Goal: Book appointment/travel/reservation

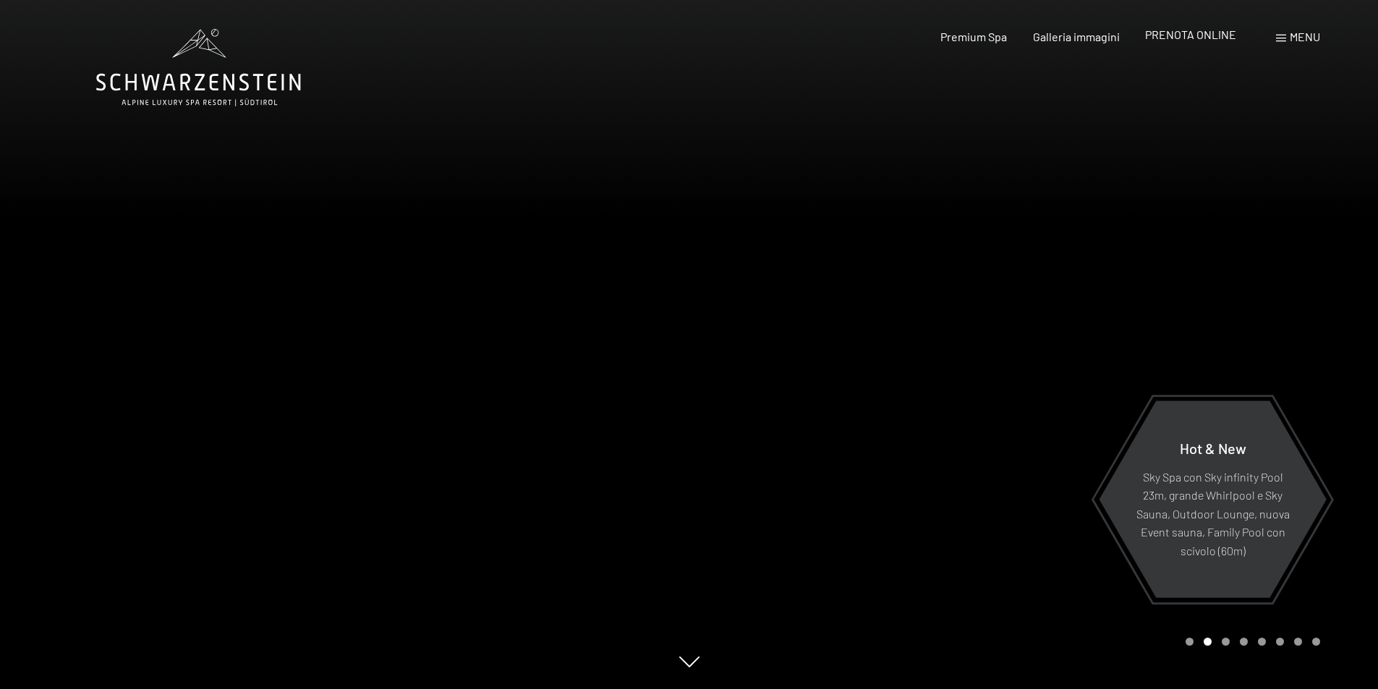
click at [1206, 33] on span "PRENOTA ONLINE" at bounding box center [1190, 34] width 91 height 14
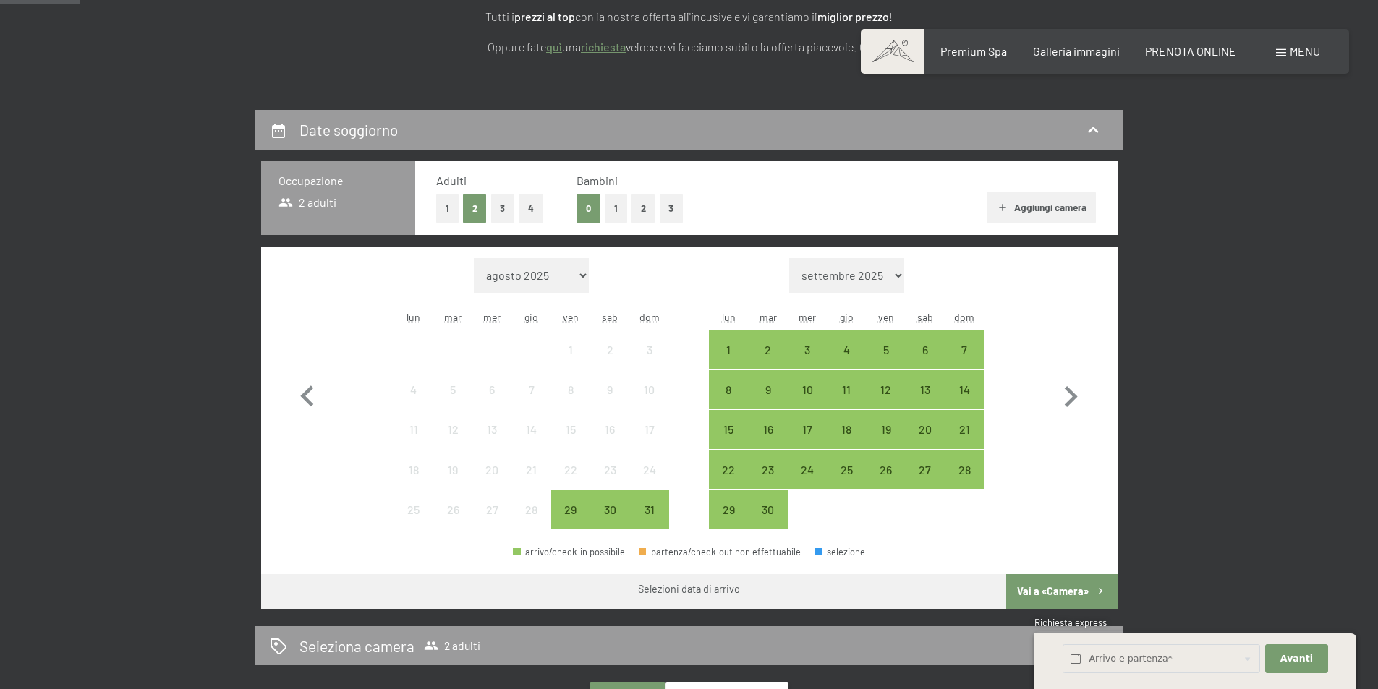
scroll to position [289, 0]
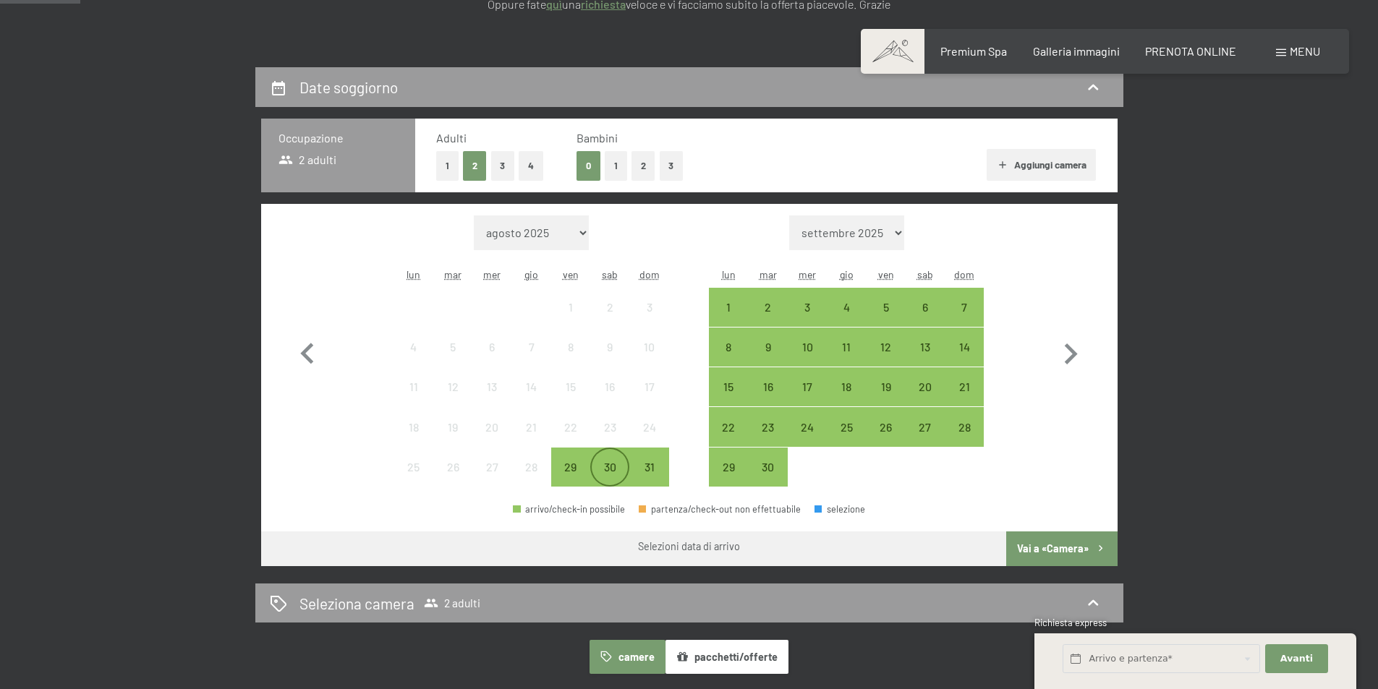
click at [614, 469] on div "30" at bounding box center [610, 479] width 36 height 36
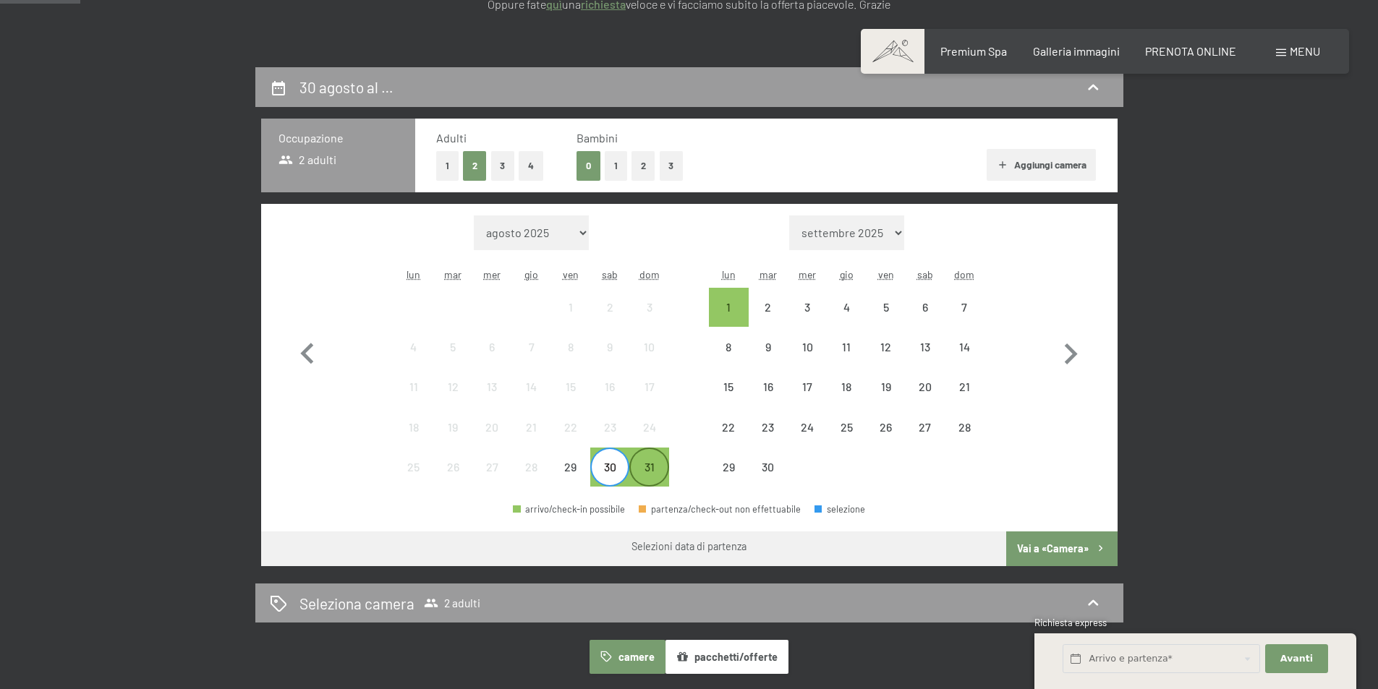
click at [652, 463] on div "31" at bounding box center [649, 479] width 36 height 36
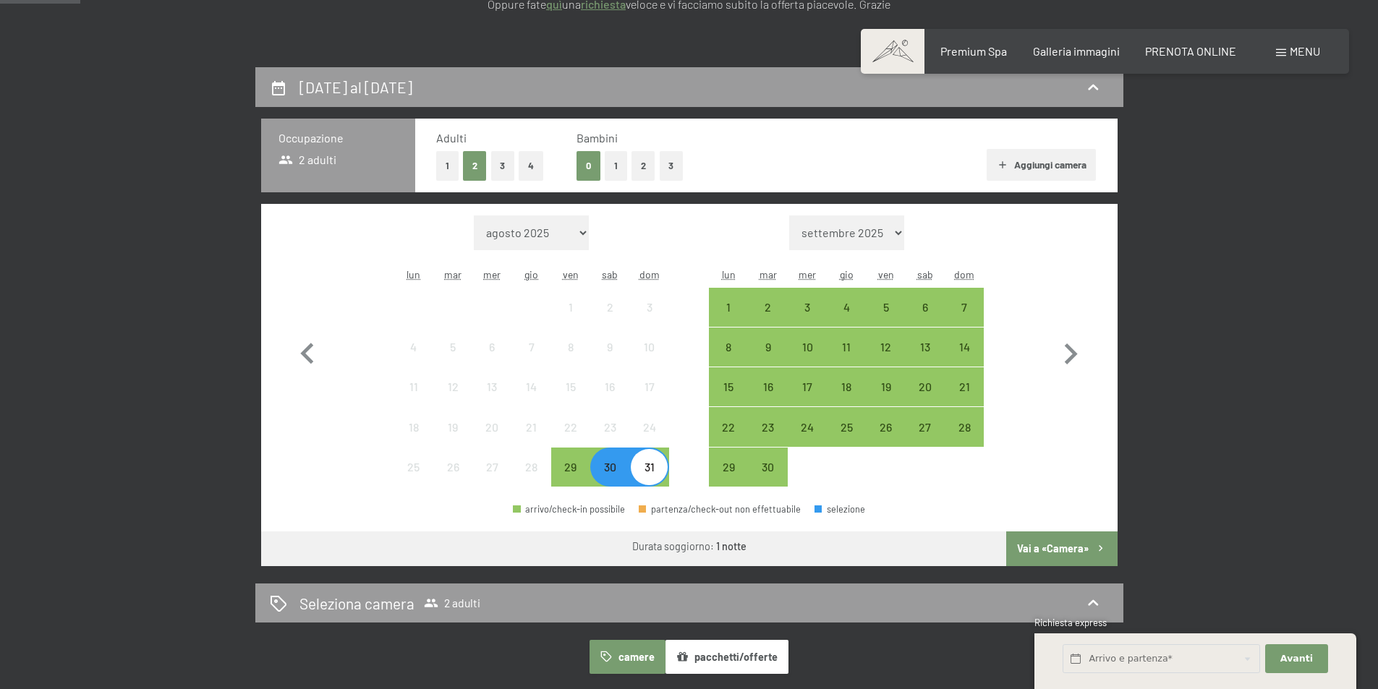
click at [1073, 547] on button "Vai a «Camera»" at bounding box center [1061, 549] width 111 height 35
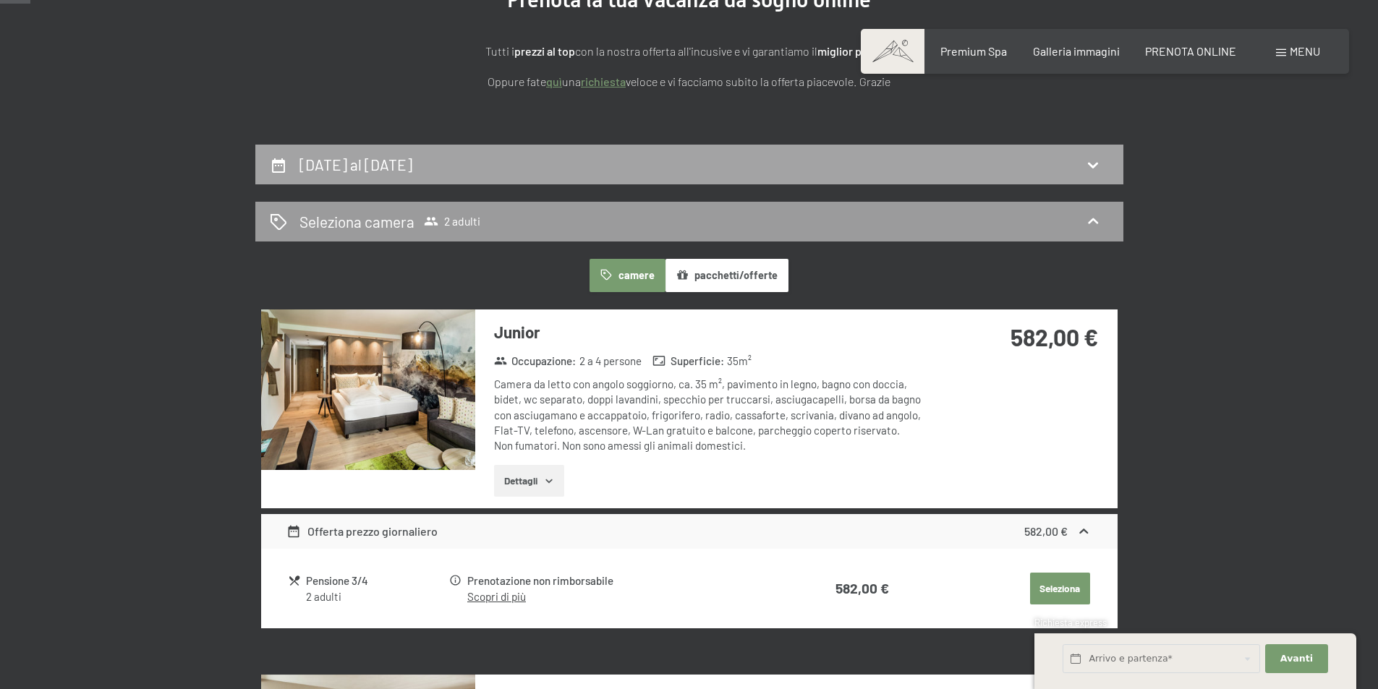
scroll to position [0, 0]
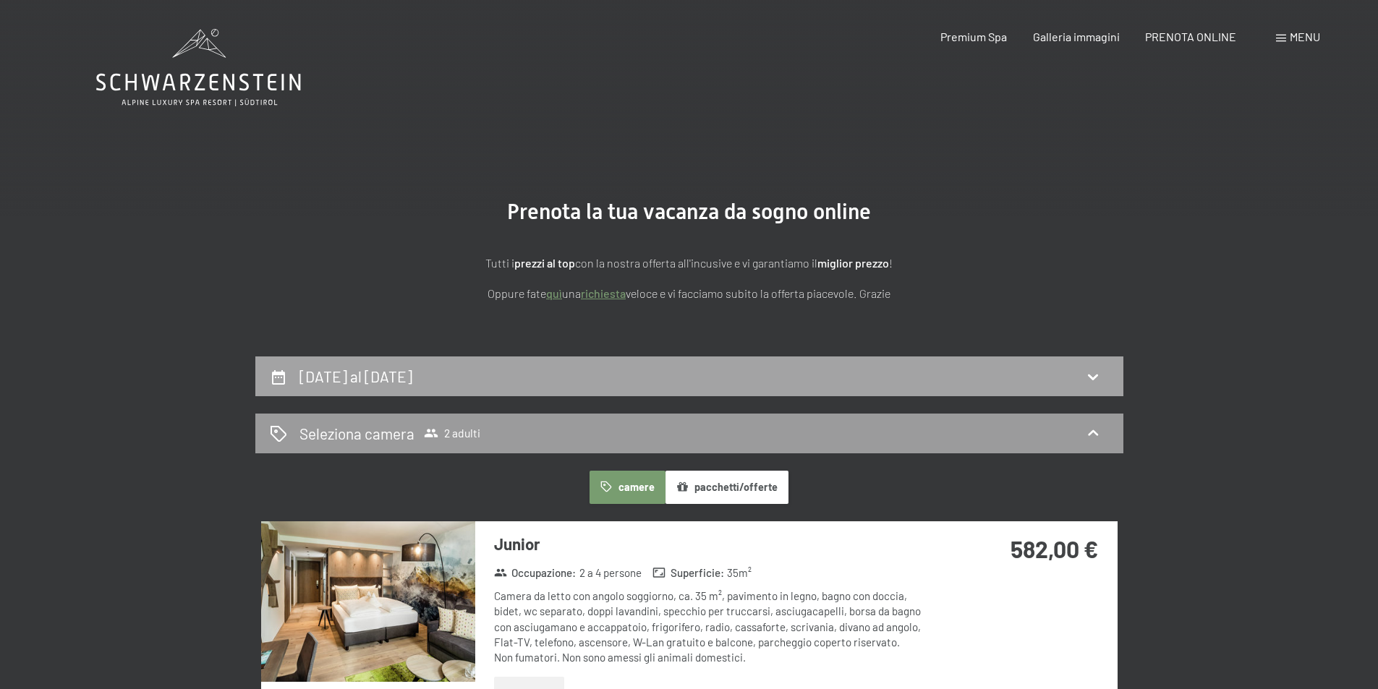
click at [412, 377] on h2 "[DATE] al [DATE]" at bounding box center [355, 376] width 113 height 18
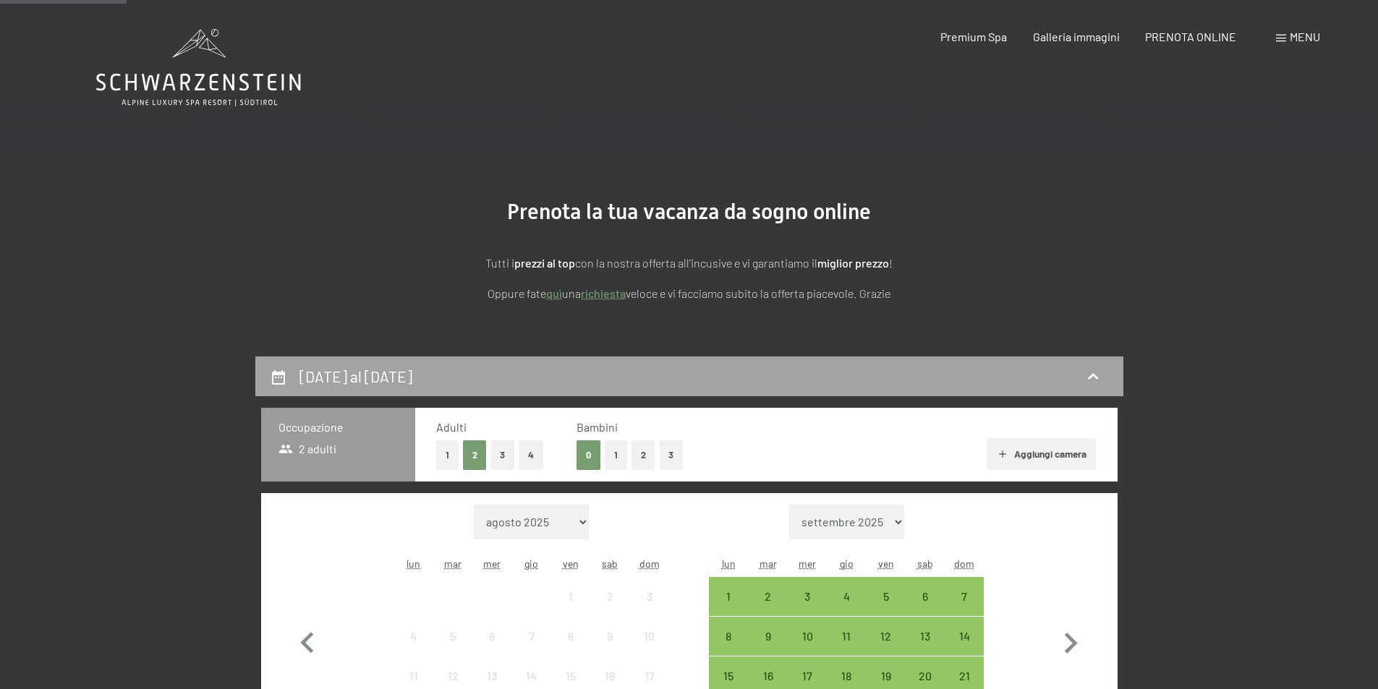
scroll to position [357, 0]
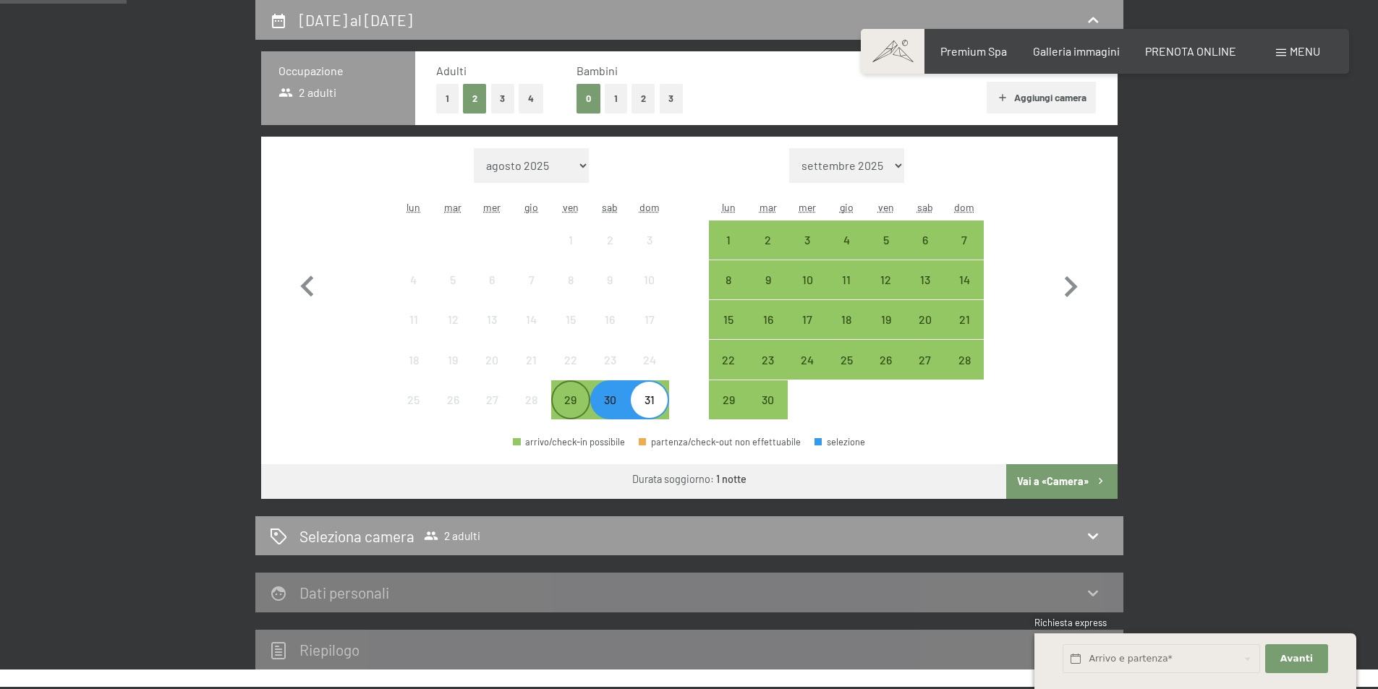
click at [580, 409] on div "29" at bounding box center [571, 412] width 36 height 36
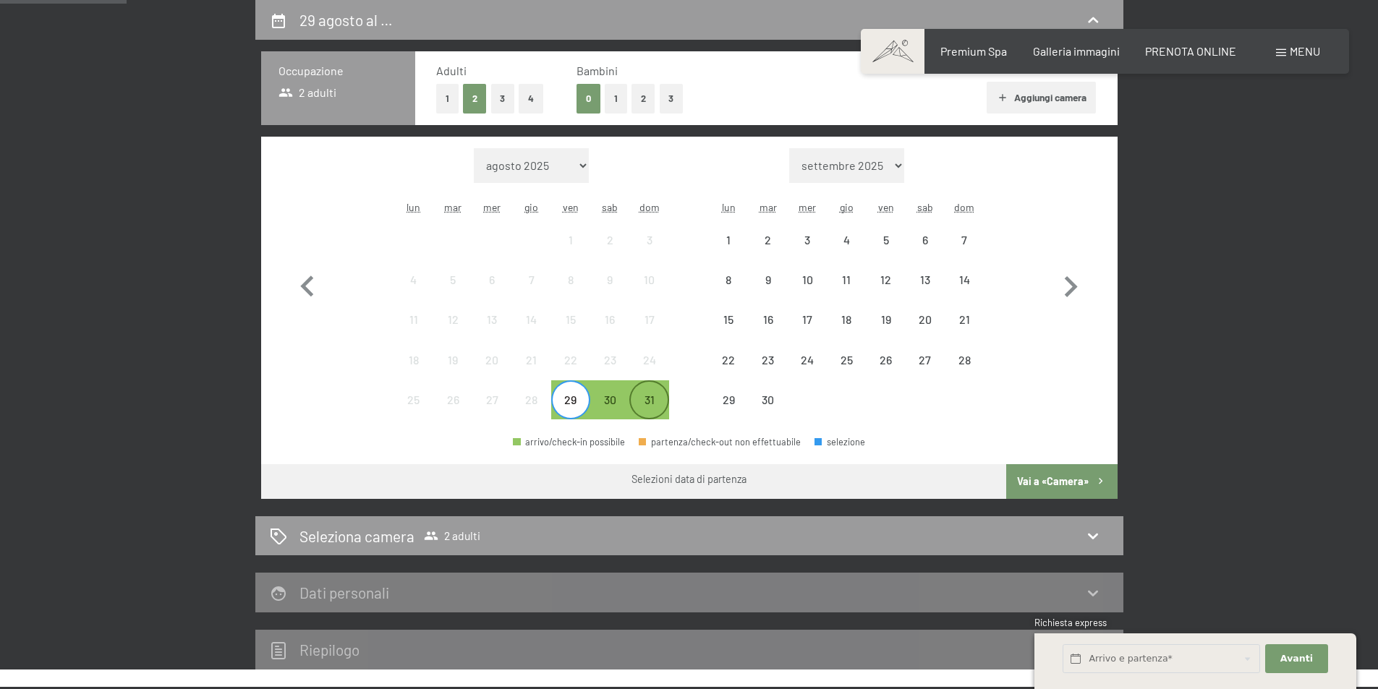
click at [644, 401] on div "31" at bounding box center [649, 412] width 36 height 36
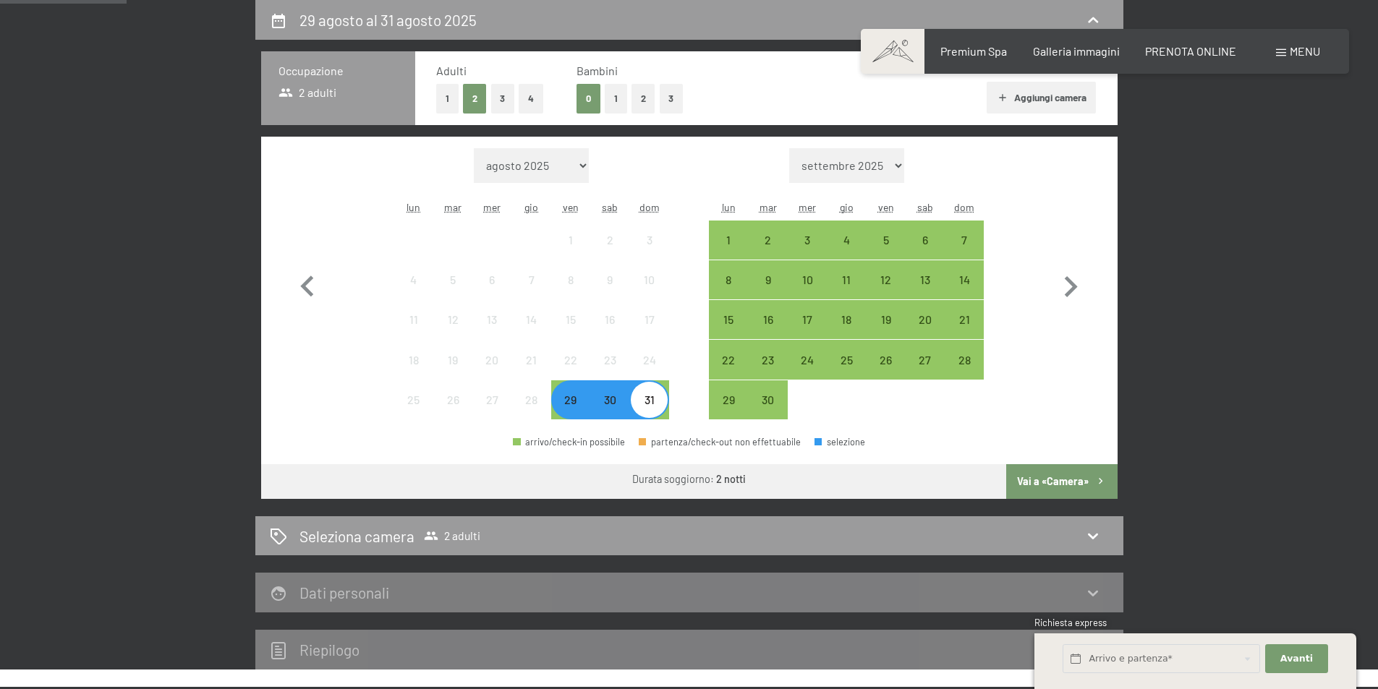
click at [1062, 491] on button "Vai a «Camera»" at bounding box center [1061, 481] width 111 height 35
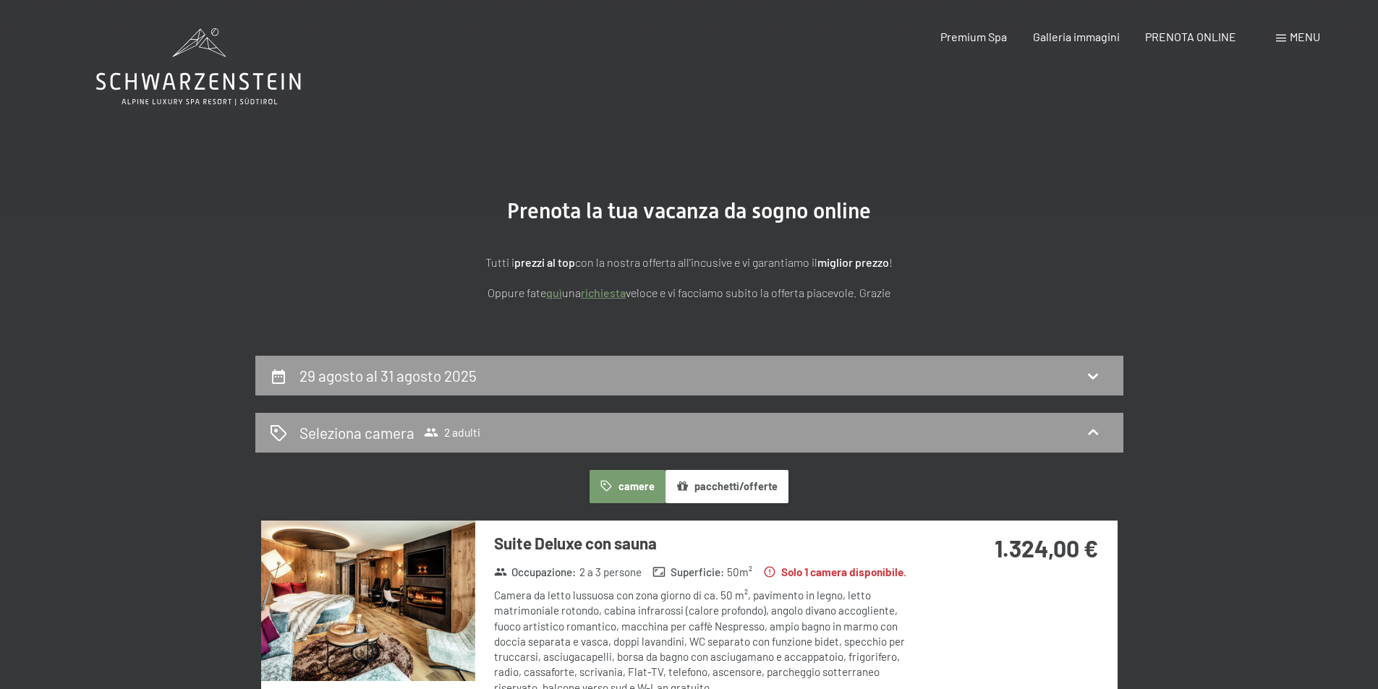
scroll to position [0, 0]
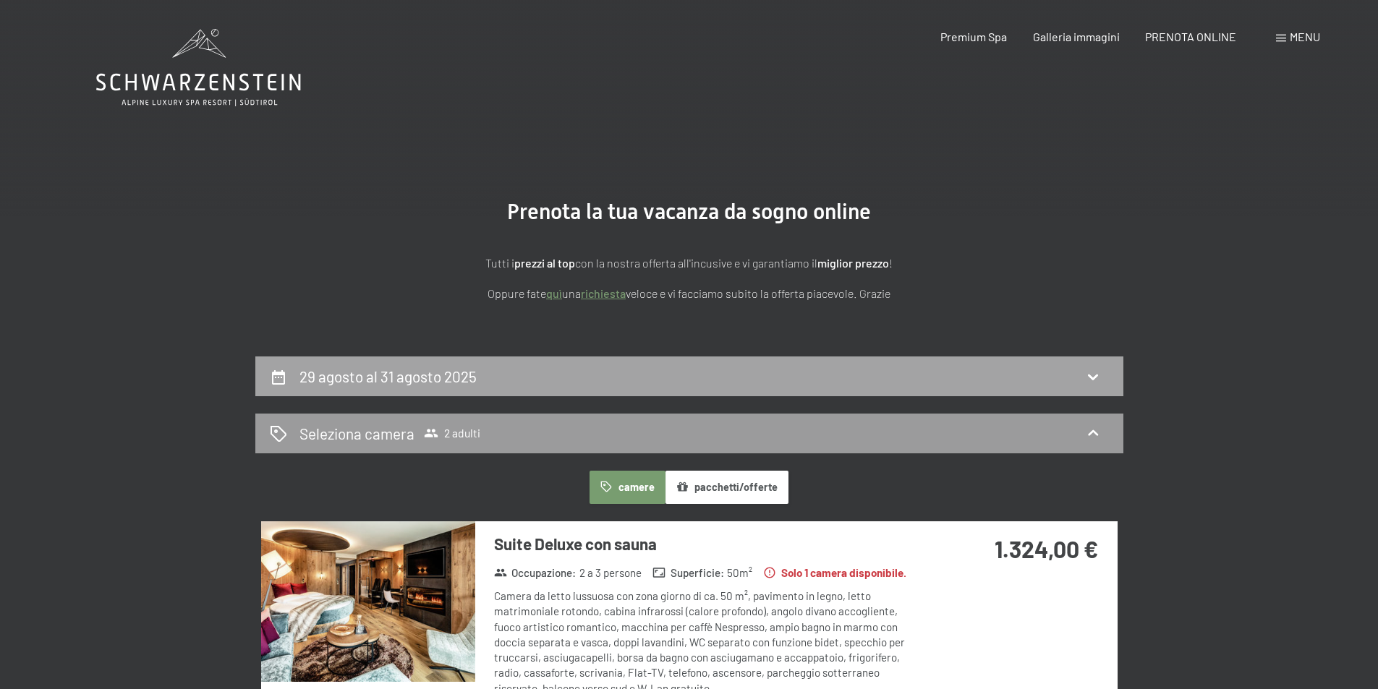
click at [455, 364] on div "29 agosto al 31 agosto 2025" at bounding box center [689, 377] width 868 height 40
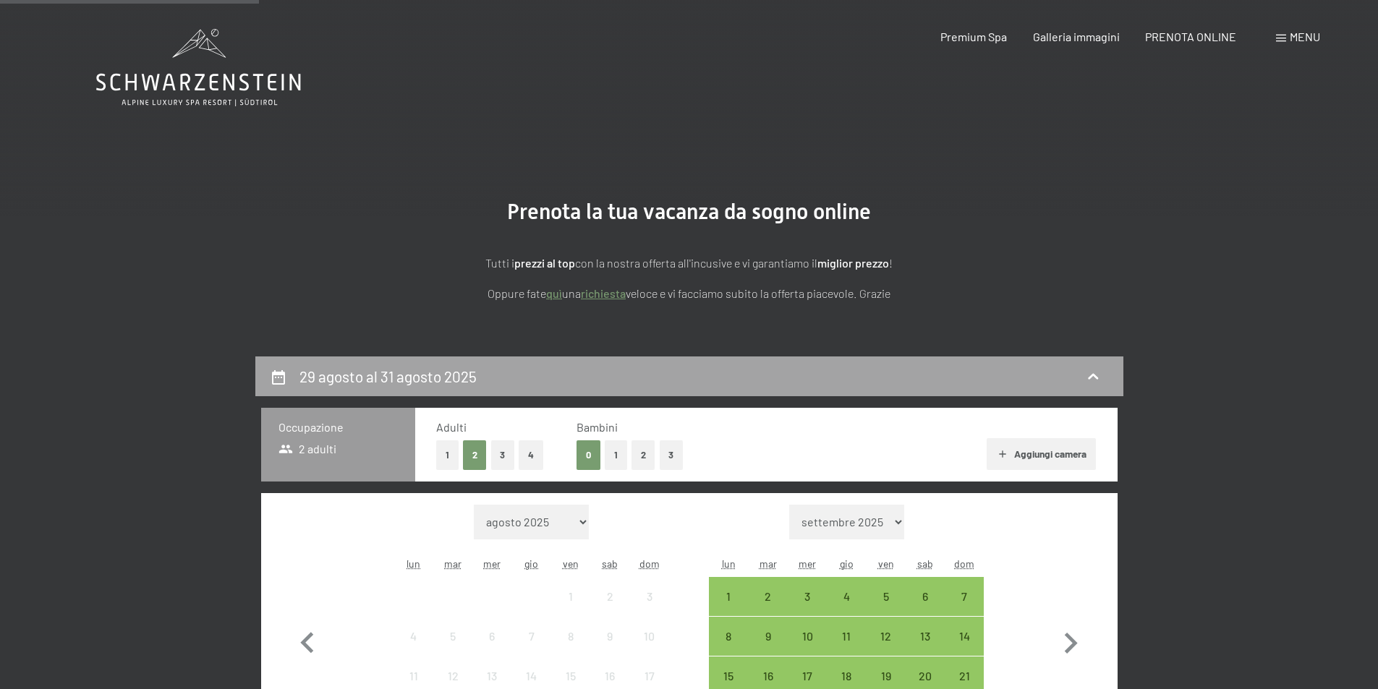
scroll to position [357, 0]
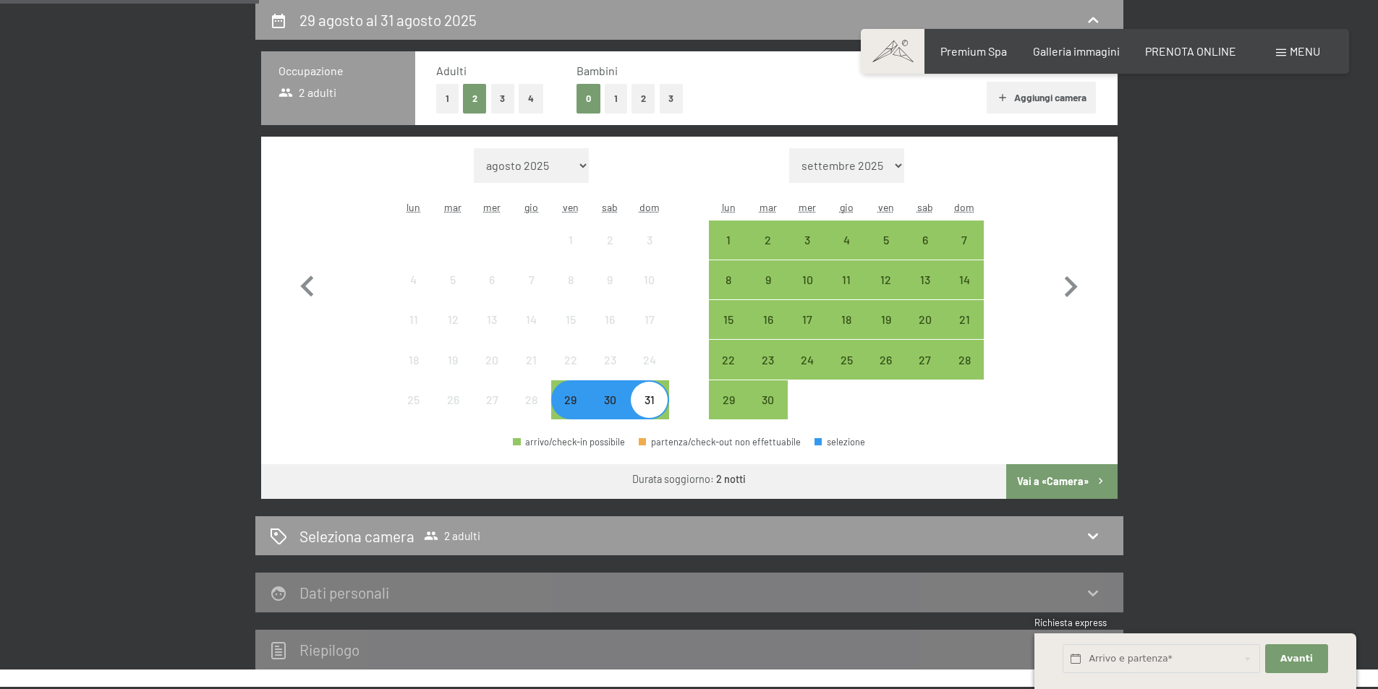
click at [606, 395] on div "30" at bounding box center [610, 412] width 36 height 36
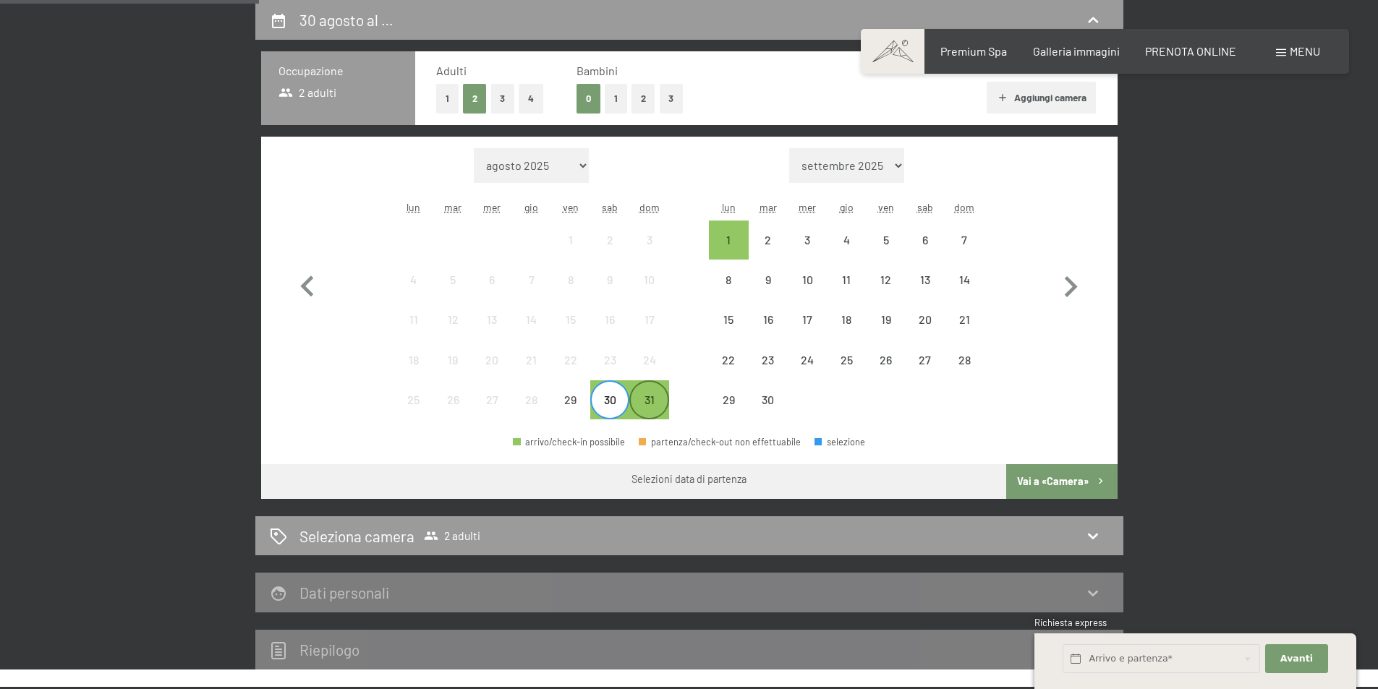
click at [645, 399] on div "31" at bounding box center [649, 412] width 36 height 36
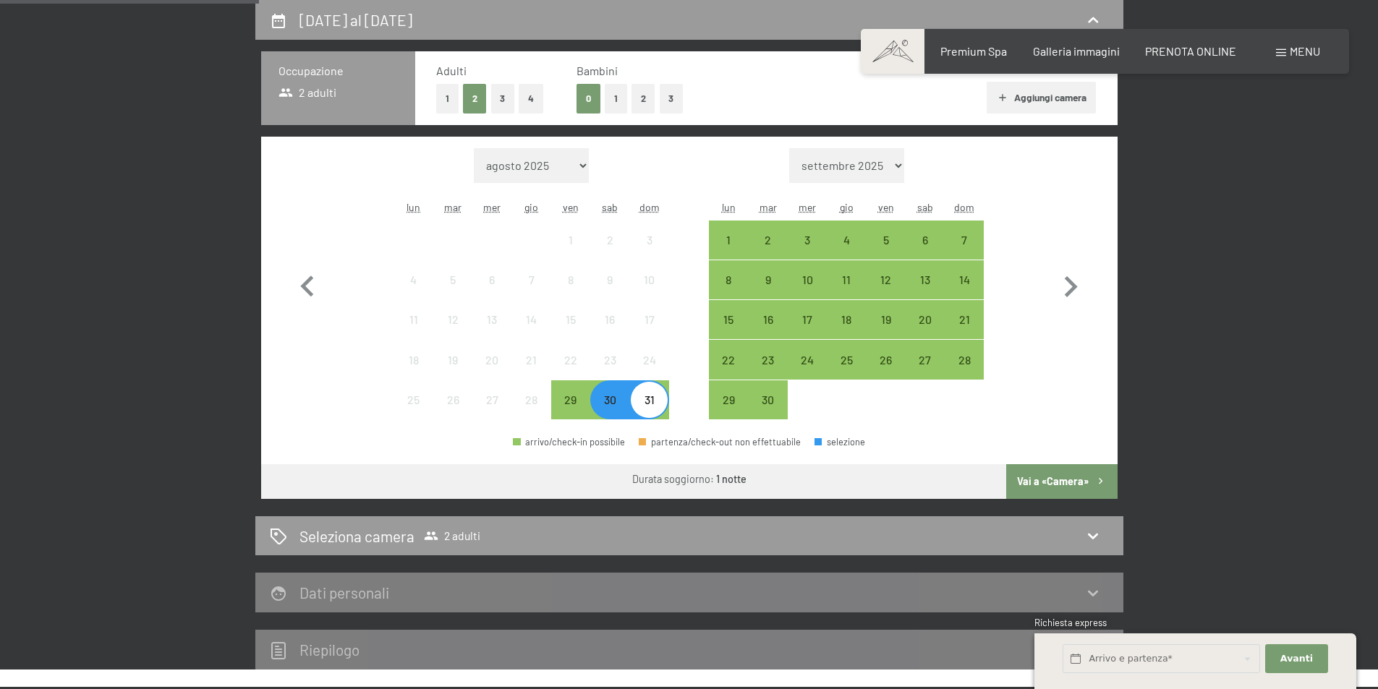
click at [1070, 487] on button "Vai a «Camera»" at bounding box center [1061, 481] width 111 height 35
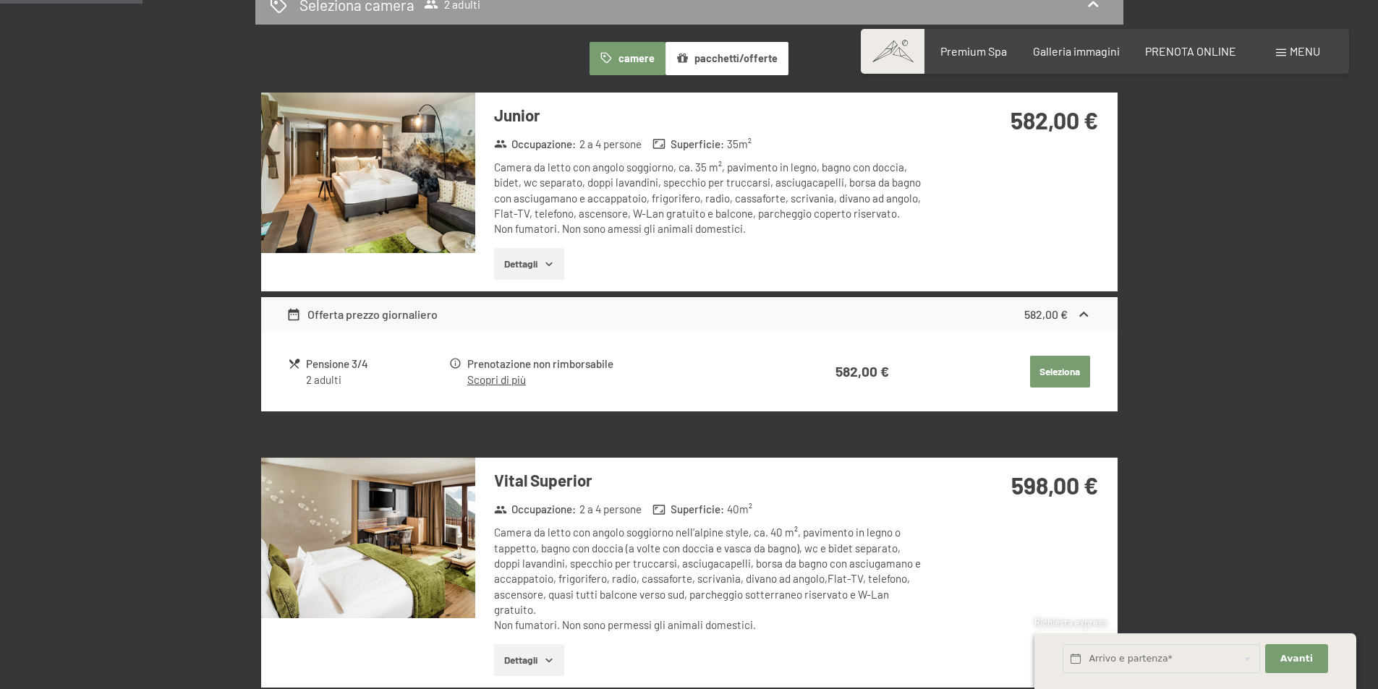
scroll to position [0, 0]
